Goal: Task Accomplishment & Management: Manage account settings

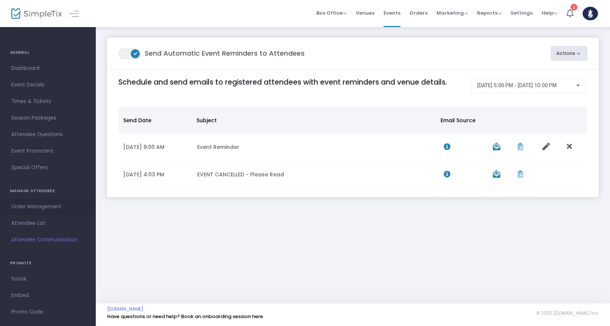
click at [38, 205] on span "Order Management" at bounding box center [47, 207] width 73 height 10
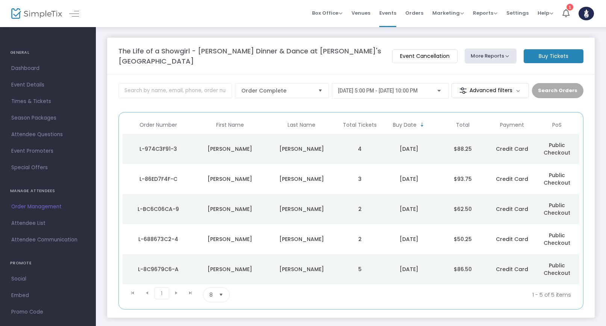
click at [239, 145] on div "DENISE" at bounding box center [230, 149] width 68 height 8
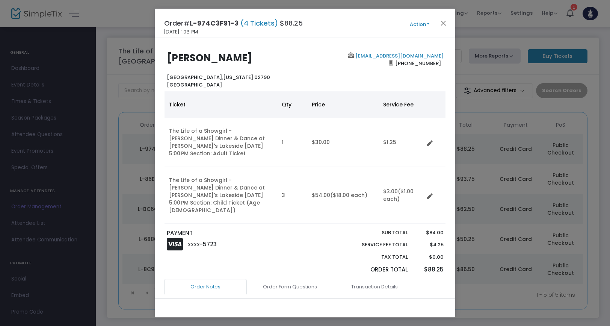
click at [415, 17] on div "Order# L-974C3F91-3 (4 Tickets) $88.25 9/21/2025 1:08 PM Action Mark Admitted E…" at bounding box center [305, 23] width 301 height 29
click at [415, 24] on button "Action" at bounding box center [419, 24] width 45 height 8
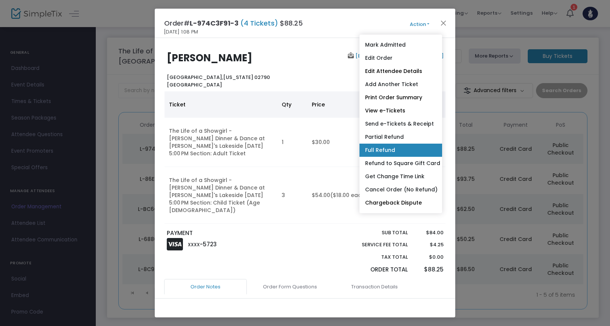
click at [387, 145] on link "Full Refund" at bounding box center [401, 150] width 83 height 13
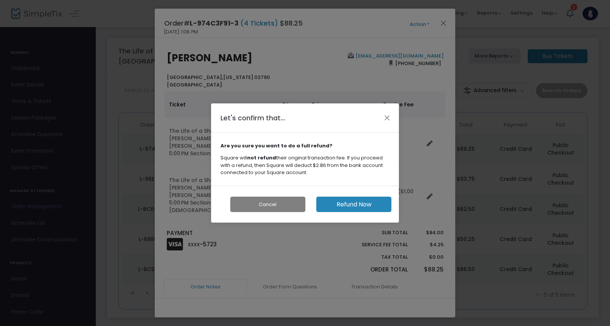
click at [331, 207] on button "Refund Now" at bounding box center [353, 203] width 75 height 15
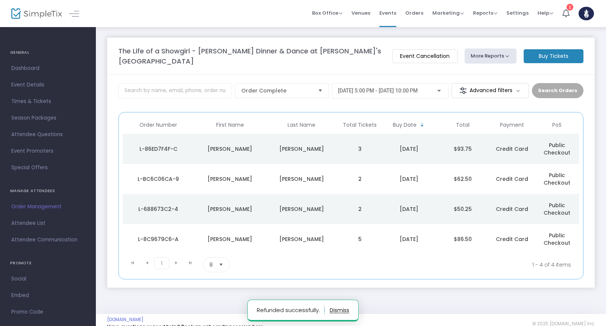
click at [315, 145] on div "Cabeceiras" at bounding box center [301, 149] width 68 height 8
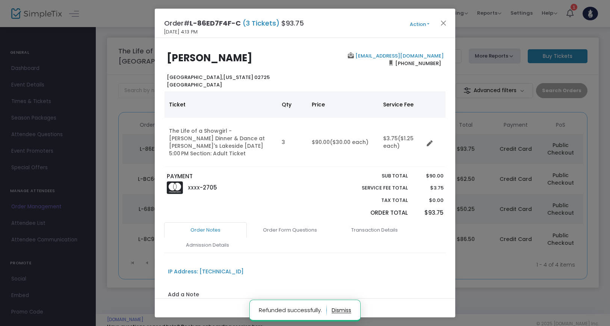
click at [423, 24] on button "Action" at bounding box center [419, 24] width 45 height 8
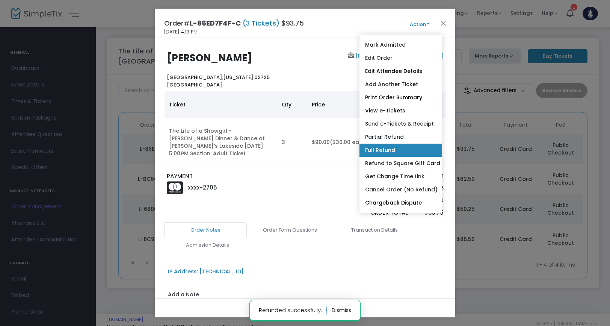
click at [400, 145] on link "Full Refund" at bounding box center [401, 150] width 83 height 13
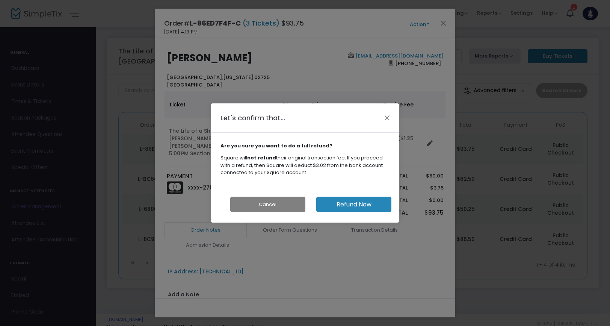
click at [360, 204] on button "Refund Now" at bounding box center [353, 203] width 75 height 15
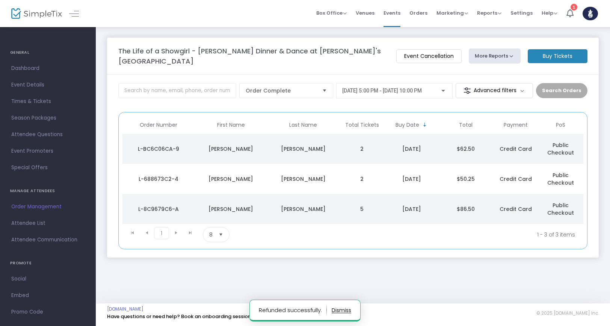
click at [335, 145] on div "Chianese" at bounding box center [303, 149] width 68 height 8
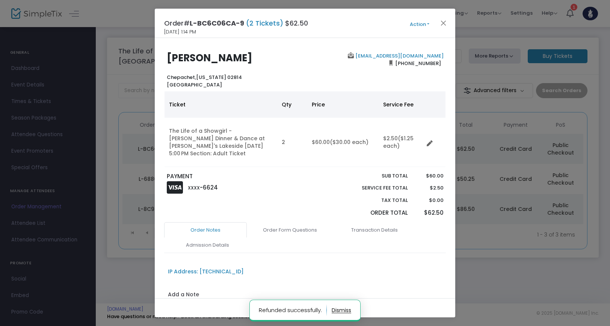
click at [422, 26] on button "Action" at bounding box center [419, 24] width 45 height 8
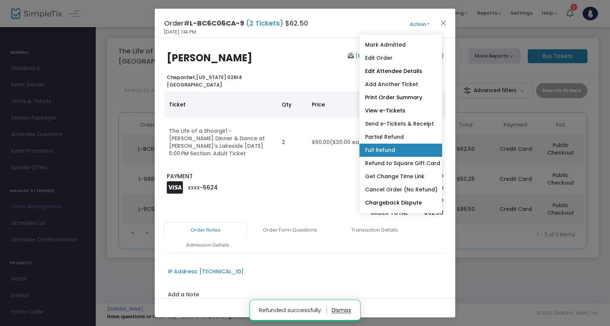
click at [390, 148] on link "Full Refund" at bounding box center [401, 150] width 83 height 13
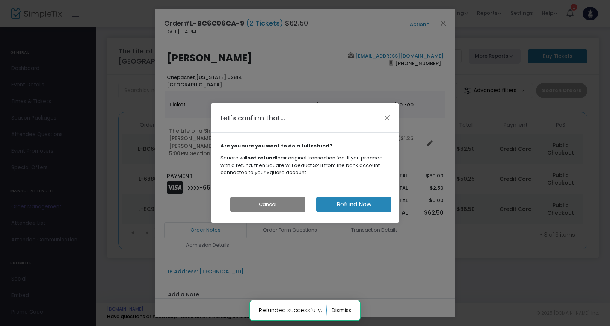
click at [351, 204] on button "Refund Now" at bounding box center [353, 203] width 75 height 15
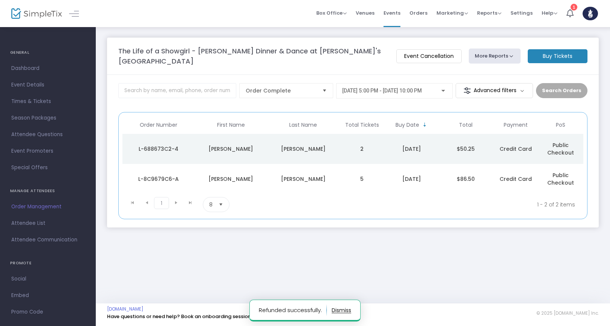
click at [323, 145] on div "Borges" at bounding box center [303, 149] width 68 height 8
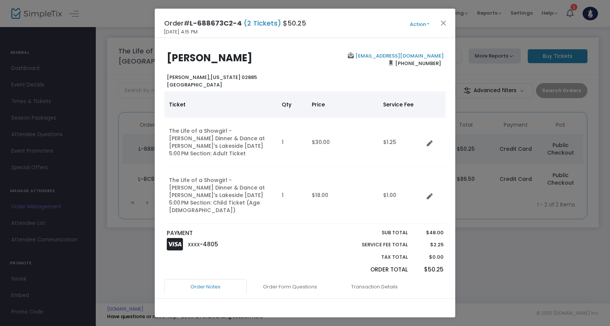
click at [420, 26] on button "Action" at bounding box center [419, 24] width 45 height 8
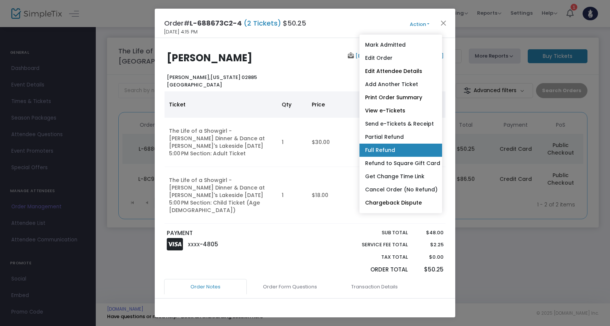
click at [394, 149] on link "Full Refund" at bounding box center [401, 150] width 83 height 13
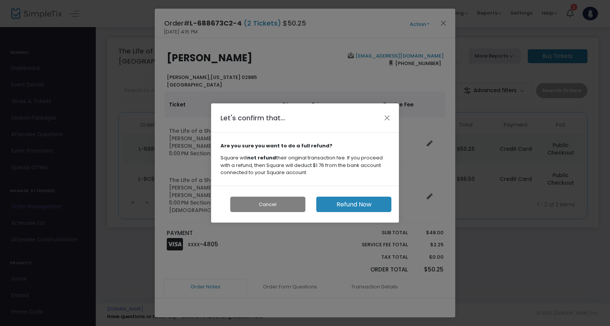
click at [362, 208] on button "Refund Now" at bounding box center [353, 203] width 75 height 15
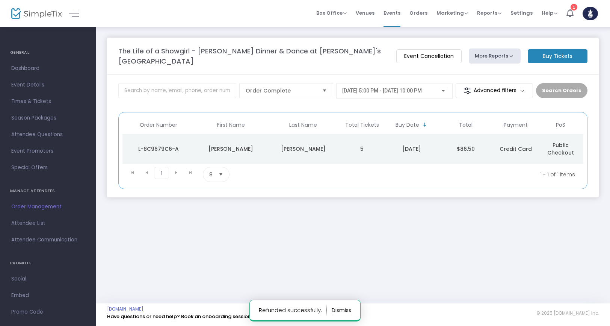
click at [353, 138] on td "5" at bounding box center [361, 149] width 45 height 30
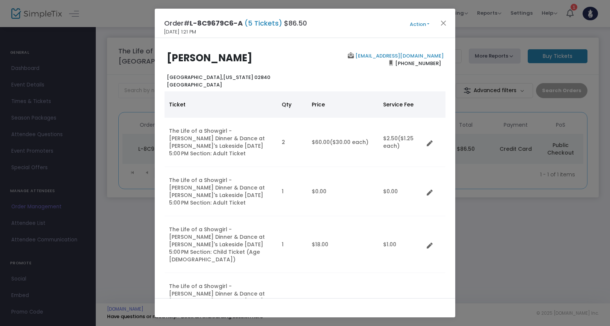
click at [402, 29] on div "Order# L-8C9679C6-A (5 Tickets) $86.50 9/10/2025 1:21 PM Action Mark Admitted E…" at bounding box center [305, 23] width 301 height 29
click at [421, 24] on button "Action" at bounding box center [419, 24] width 45 height 8
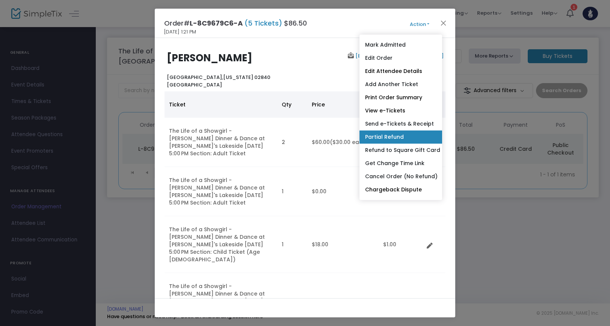
click at [392, 136] on link "Partial Refund" at bounding box center [401, 136] width 83 height 13
radio input "true"
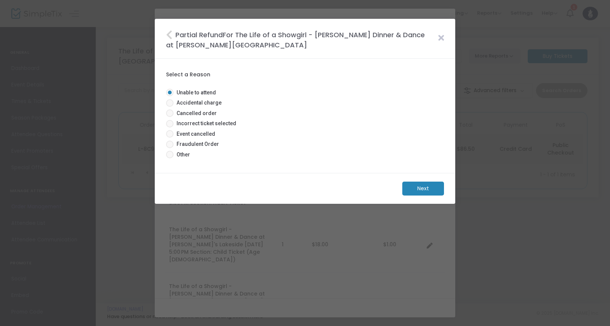
click at [184, 135] on span "Event cancelled" at bounding box center [195, 134] width 42 height 8
click at [170, 137] on input "Event cancelled" at bounding box center [169, 137] width 0 height 0
radio input "true"
click at [410, 192] on m-button "Next" at bounding box center [423, 188] width 42 height 14
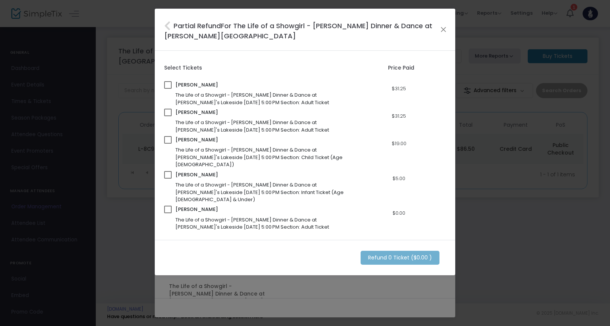
click at [196, 85] on span "Christina Marquez" at bounding box center [237, 85] width 125 height 8
click at [173, 86] on div "Christina Marquez The Life of a Showgirl - T. Swift Dinner & Dance at Rachel's …" at bounding box center [258, 93] width 188 height 25
click at [169, 86] on span at bounding box center [168, 85] width 8 height 8
click at [168, 89] on input "checkbox" at bounding box center [168, 89] width 0 height 0
checkbox input "true"
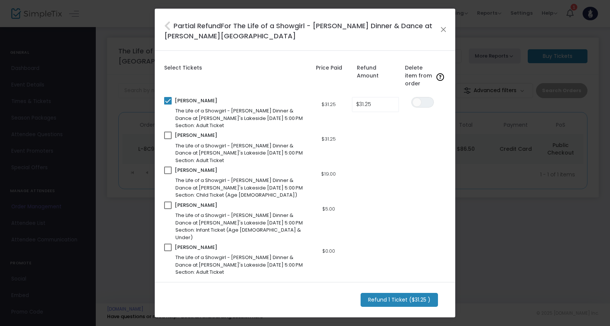
click at [172, 134] on div "Christina Marquez The Life of a Showgirl - T. Swift Dinner & Dance at Rachel's …" at bounding box center [234, 147] width 141 height 32
click at [171, 137] on span at bounding box center [168, 135] width 8 height 8
click at [168, 139] on input "checkbox" at bounding box center [168, 139] width 0 height 0
checkbox input "true"
click at [170, 168] on span at bounding box center [168, 170] width 8 height 8
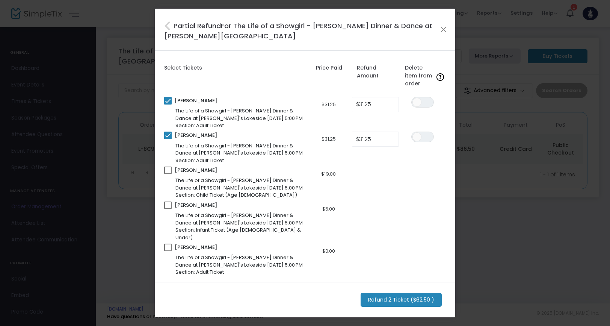
click at [168, 174] on input "checkbox" at bounding box center [168, 174] width 0 height 0
checkbox input "true"
click at [170, 205] on span at bounding box center [168, 205] width 8 height 8
click at [168, 209] on input "checkbox" at bounding box center [168, 209] width 0 height 0
checkbox input "true"
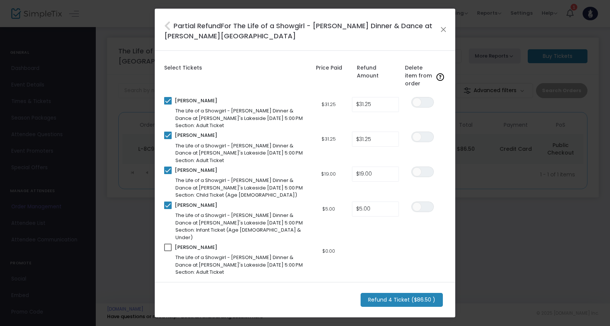
click at [170, 243] on span at bounding box center [168, 247] width 8 height 8
click at [168, 251] on input "checkbox" at bounding box center [168, 251] width 0 height 0
checkbox input "true"
click at [422, 106] on span "ON OFF" at bounding box center [422, 102] width 23 height 11
click at [423, 135] on span "ON OFF" at bounding box center [422, 136] width 23 height 11
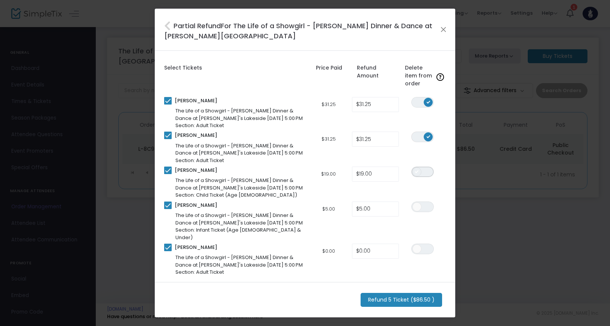
click at [423, 170] on span "ON OFF" at bounding box center [422, 171] width 23 height 11
click at [421, 202] on span at bounding box center [416, 206] width 9 height 9
click at [421, 244] on span at bounding box center [416, 248] width 9 height 9
drag, startPoint x: 418, startPoint y: 292, endPoint x: 394, endPoint y: 296, distance: 24.1
click at [394, 296] on m-button "Refund 5 Ticket ($86.50 )" at bounding box center [402, 300] width 82 height 14
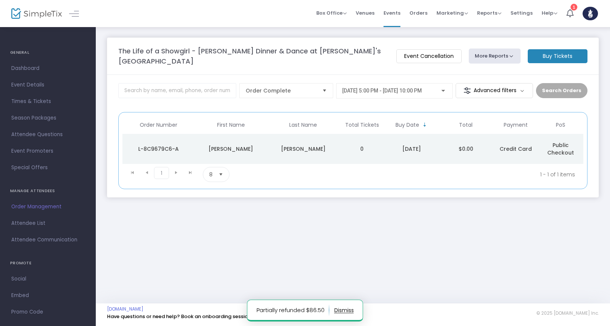
click at [260, 145] on div "Christina" at bounding box center [230, 149] width 68 height 8
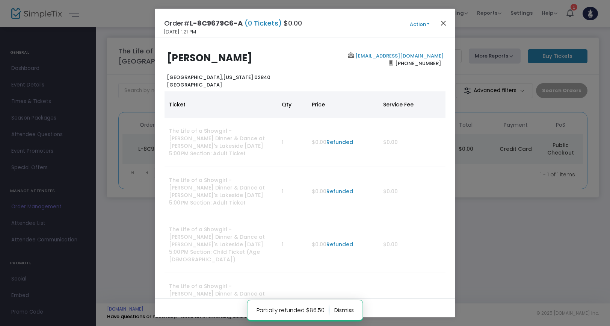
click at [443, 24] on button "Close" at bounding box center [444, 23] width 10 height 10
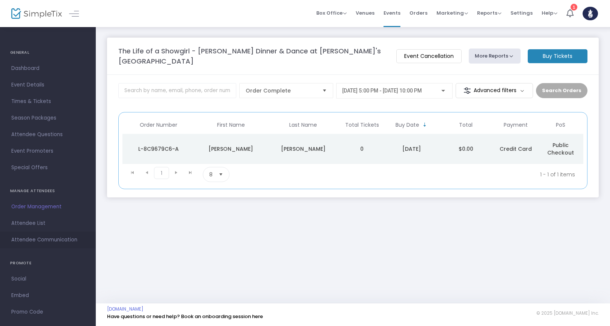
click at [41, 234] on link "Attendee Communication" at bounding box center [48, 239] width 96 height 17
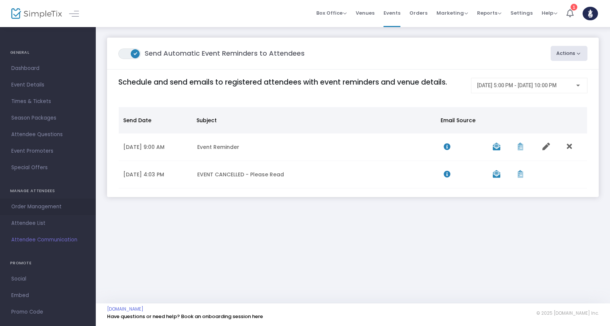
click at [44, 207] on span "Order Management" at bounding box center [47, 207] width 73 height 10
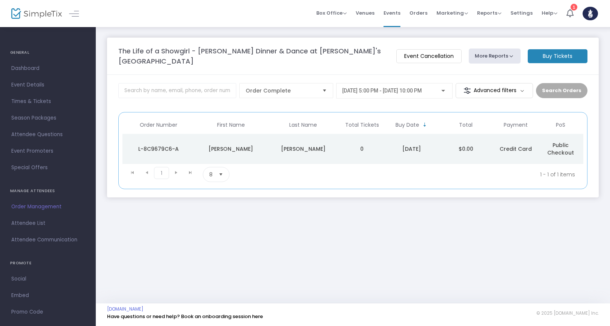
click at [363, 140] on td "0" at bounding box center [361, 149] width 45 height 30
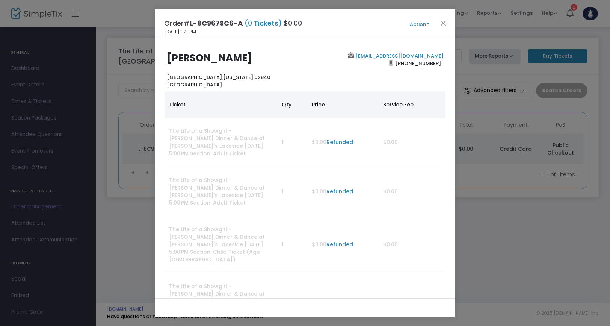
click at [418, 26] on button "Action" at bounding box center [419, 24] width 45 height 8
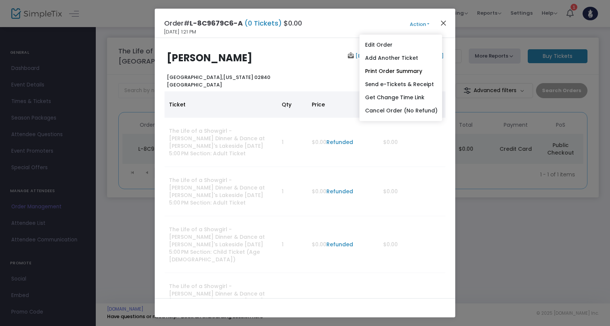
click at [441, 23] on button "Close" at bounding box center [444, 23] width 10 height 10
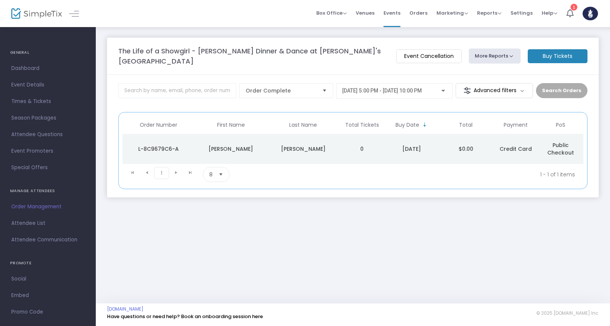
click at [413, 52] on m-button "Event Cancellation" at bounding box center [428, 56] width 65 height 14
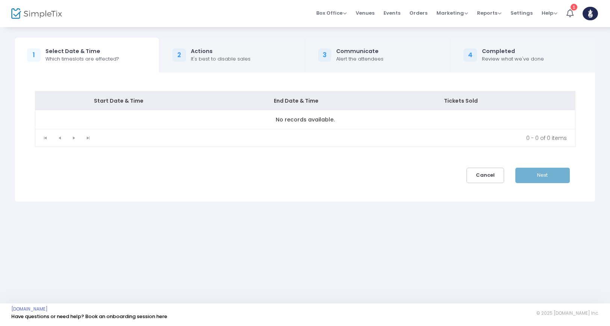
click at [482, 179] on button "Cancel" at bounding box center [486, 175] width 38 height 15
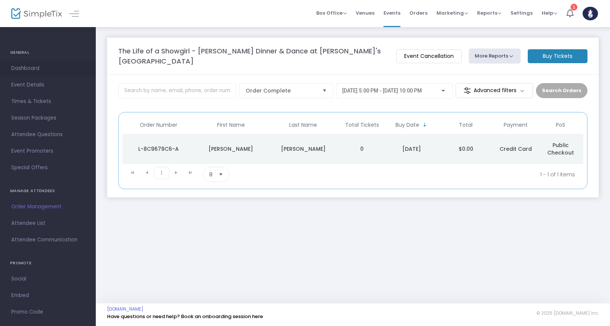
click at [36, 70] on span "Dashboard" at bounding box center [47, 68] width 73 height 10
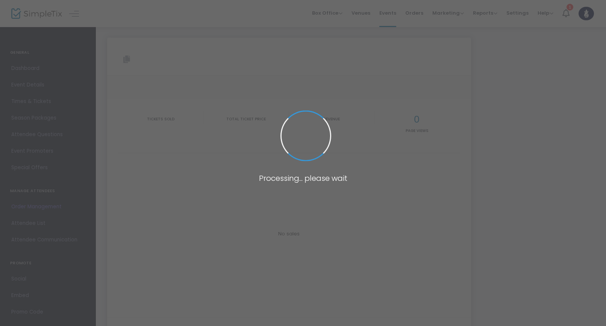
type input "https://www.simpletix.com/e/the-life-of-a-showgirl-t-swift-dinner-danc-tickets-…"
